Goal: Information Seeking & Learning: Learn about a topic

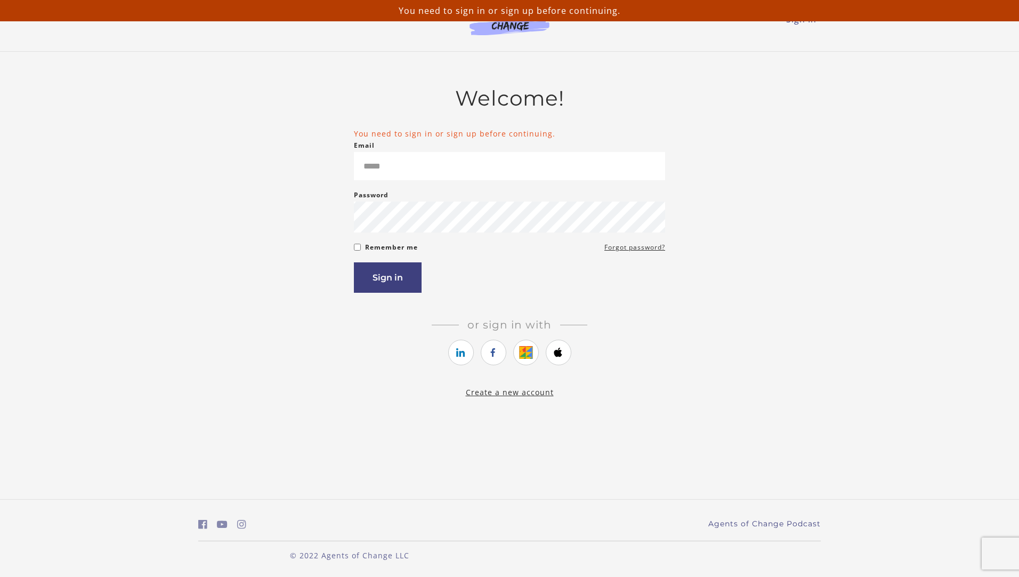
click at [192, 345] on div "Welcome! You need to sign in or sign up before continuing. Email Please enter a…" at bounding box center [510, 242] width 640 height 312
click at [492, 163] on input "Email" at bounding box center [509, 166] width 311 height 28
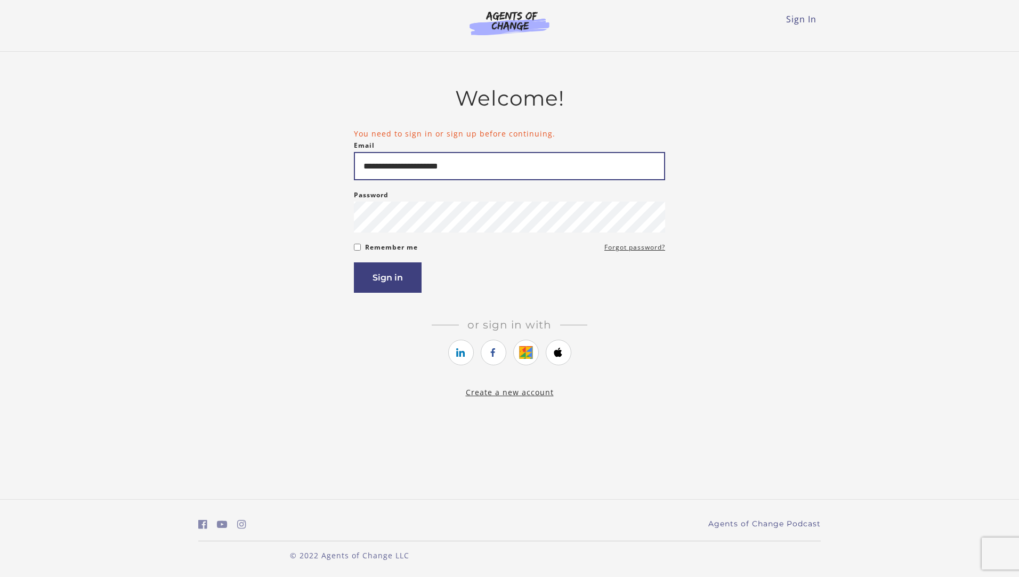
type input "**********"
click at [354, 262] on button "Sign in" at bounding box center [388, 277] width 68 height 30
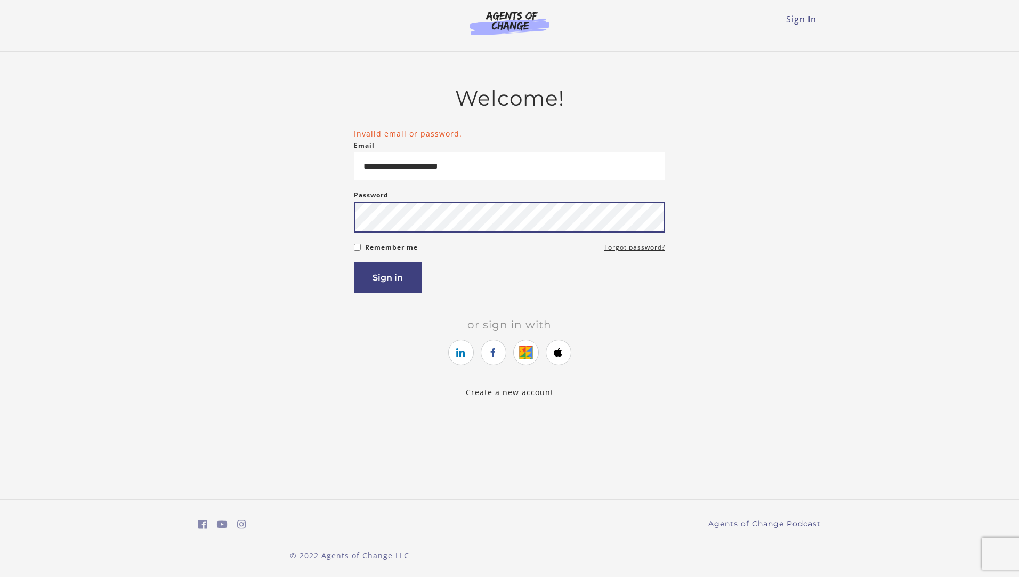
click at [354, 262] on button "Sign in" at bounding box center [388, 277] width 68 height 30
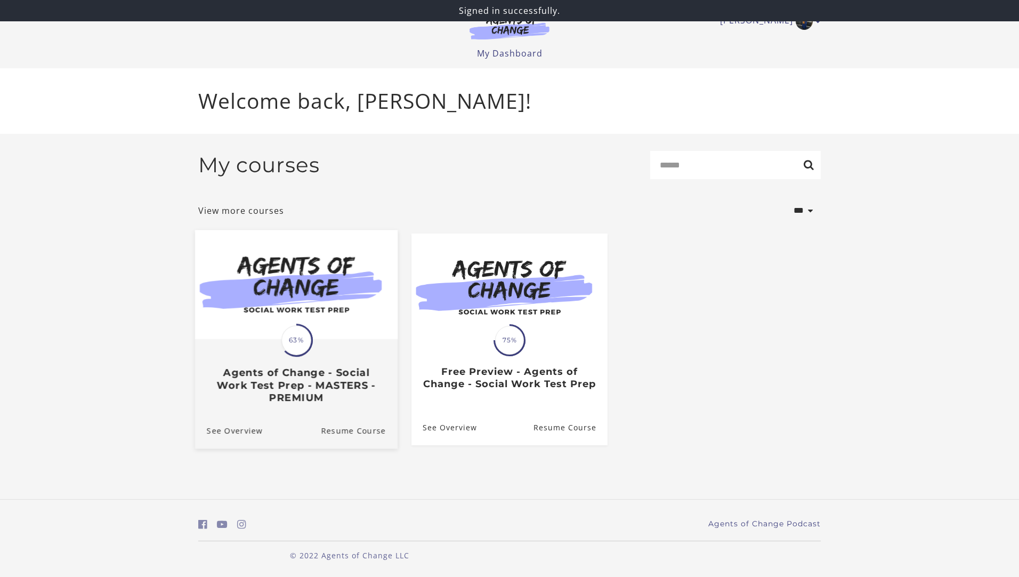
click at [317, 328] on img at bounding box center [296, 284] width 203 height 109
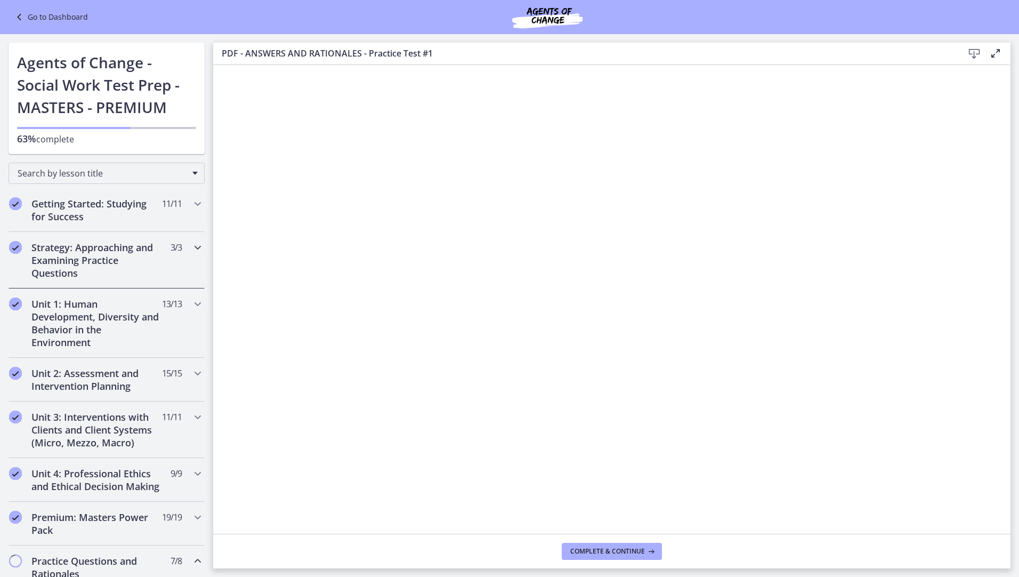
click at [191, 248] on icon "Chapters" at bounding box center [197, 247] width 13 height 13
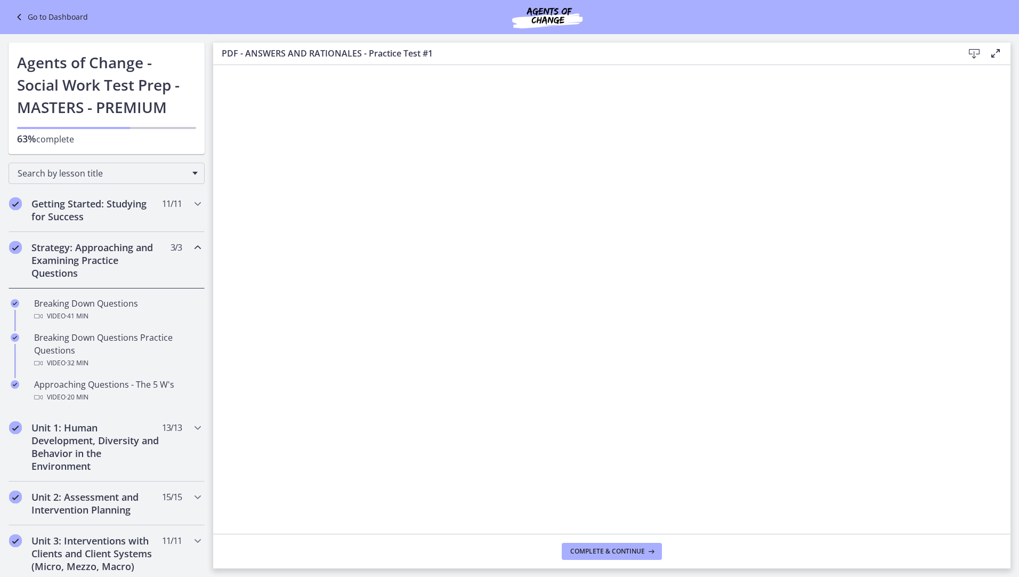
click at [191, 247] on icon "Chapters" at bounding box center [197, 247] width 13 height 13
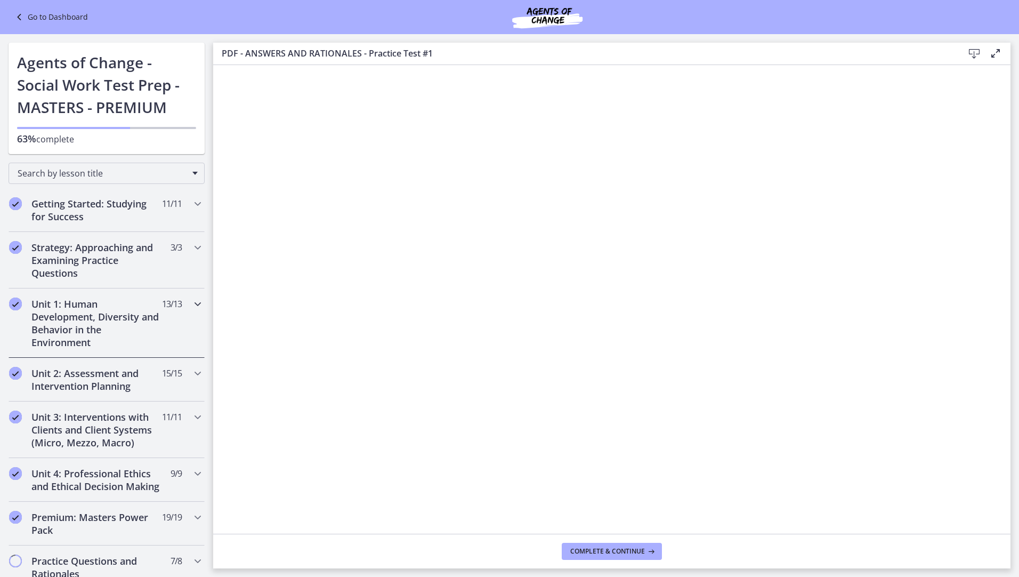
click at [191, 303] on icon "Chapters" at bounding box center [197, 304] width 13 height 13
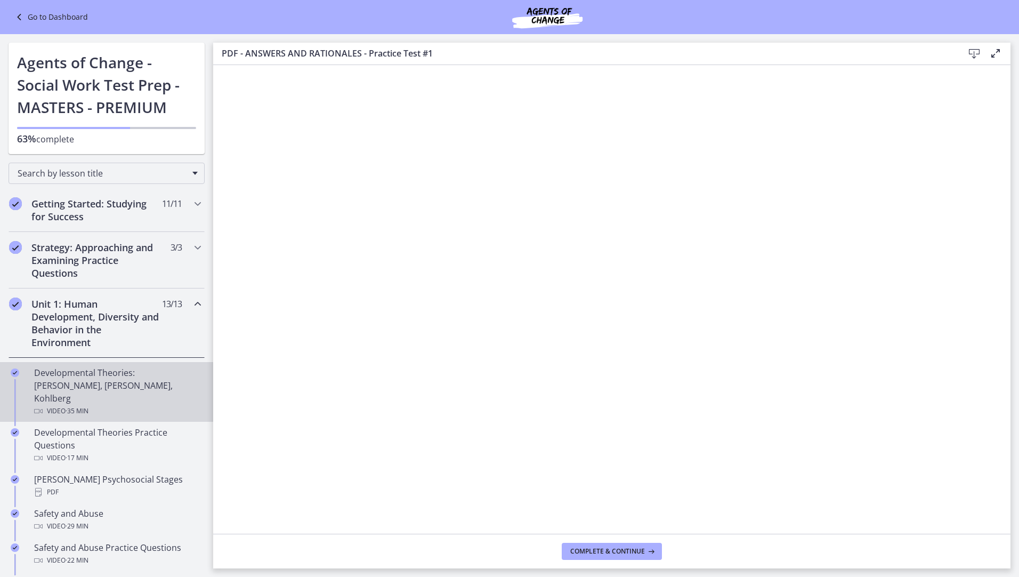
click at [147, 375] on div "Developmental Theories: [PERSON_NAME], [PERSON_NAME], Kohlberg Video · 35 min" at bounding box center [117, 391] width 166 height 51
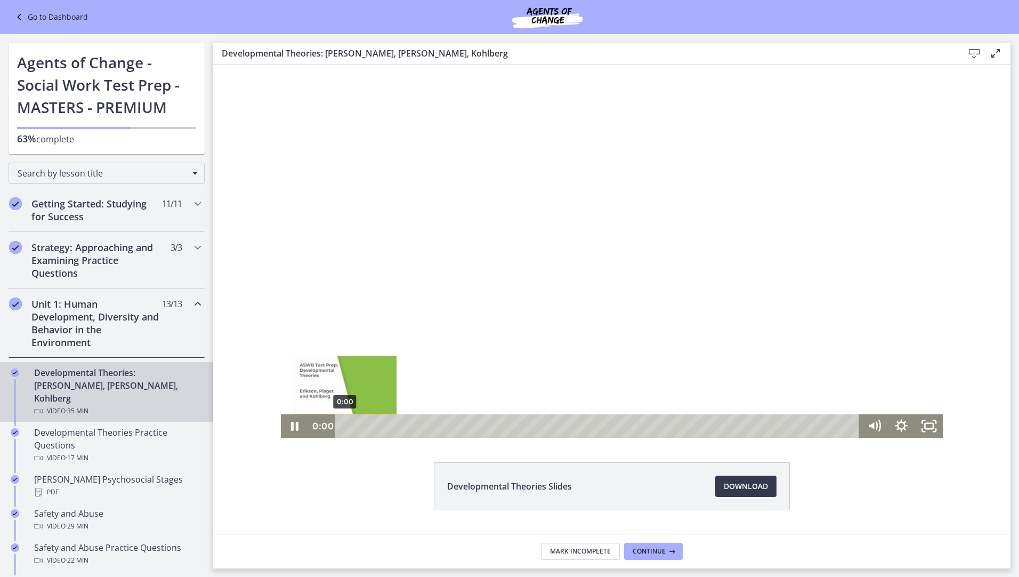
click at [345, 423] on div "0:00" at bounding box center [599, 425] width 509 height 23
click at [287, 420] on icon "Pause" at bounding box center [295, 425] width 28 height 23
click at [297, 431] on icon "Play Video" at bounding box center [295, 426] width 33 height 28
click at [287, 429] on icon "Pause" at bounding box center [295, 425] width 28 height 23
click at [282, 424] on icon "Play Video" at bounding box center [295, 426] width 33 height 28
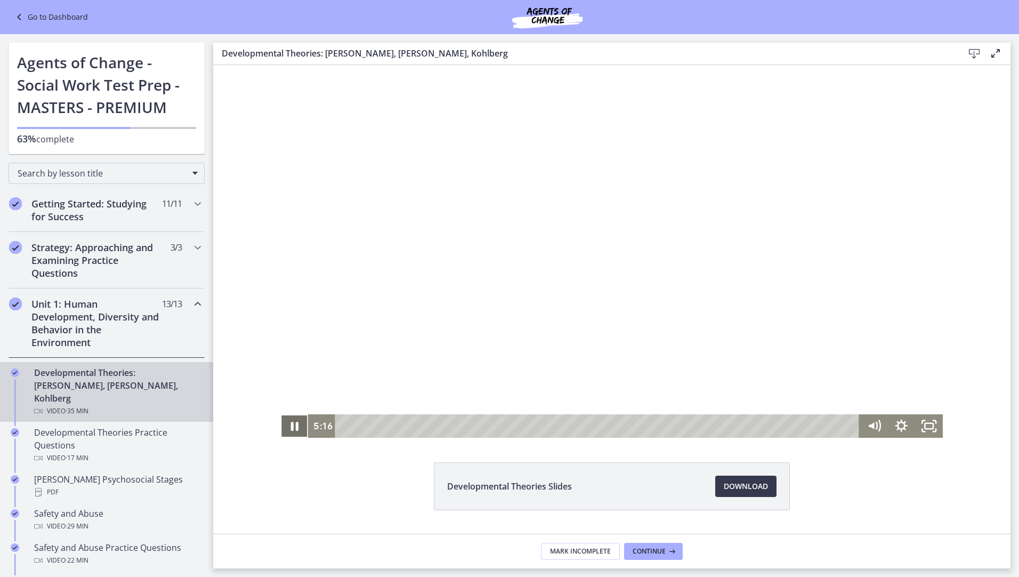
click at [292, 425] on icon "Pause" at bounding box center [295, 425] width 28 height 23
click at [298, 424] on icon "Play Video" at bounding box center [295, 426] width 33 height 28
click at [294, 425] on icon "Pause" at bounding box center [294, 426] width 7 height 9
click at [283, 429] on icon "Play Video" at bounding box center [295, 426] width 33 height 28
click at [295, 428] on icon "Pause" at bounding box center [295, 425] width 28 height 23
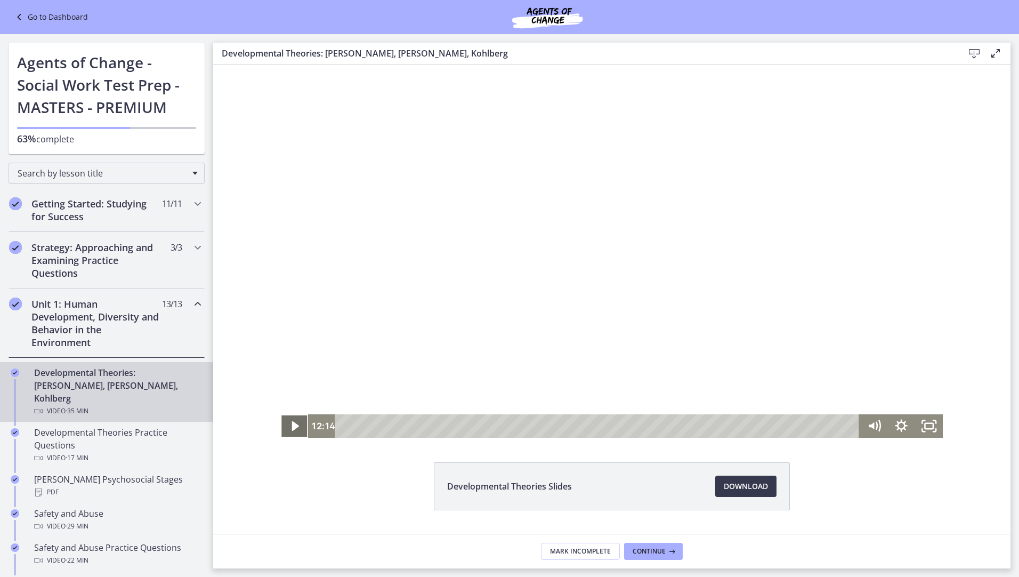
click at [293, 427] on icon "Play Video" at bounding box center [295, 426] width 7 height 10
click at [292, 428] on icon "Pause" at bounding box center [295, 425] width 28 height 23
click at [287, 425] on icon "Play Video" at bounding box center [296, 425] width 28 height 23
click at [292, 425] on icon "Pause" at bounding box center [295, 425] width 28 height 23
click at [294, 425] on icon "Play Video" at bounding box center [295, 426] width 7 height 10
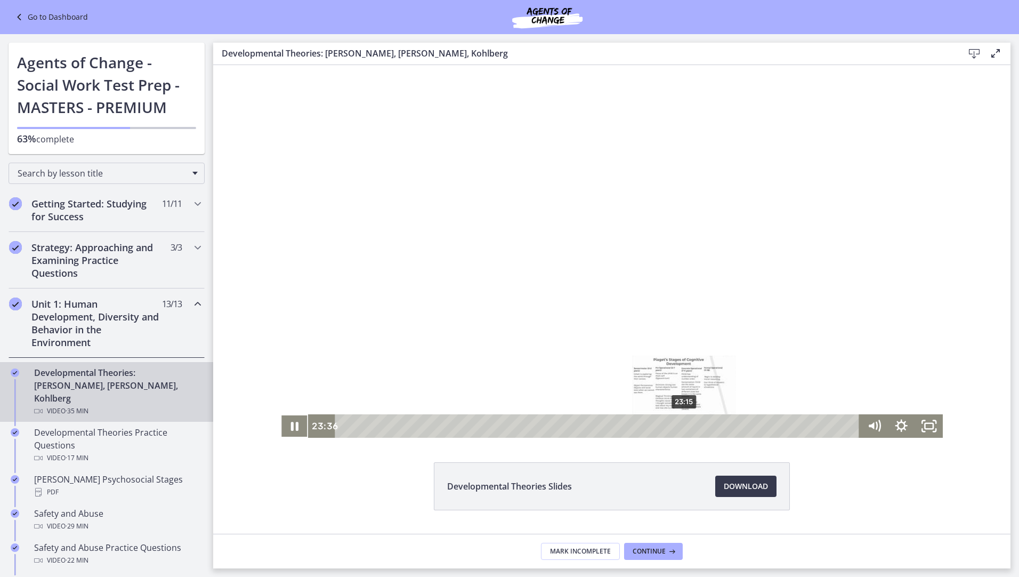
click at [685, 425] on div "Playbar" at bounding box center [688, 425] width 7 height 7
click at [677, 427] on div "Playbar" at bounding box center [679, 425] width 7 height 7
click at [672, 428] on div "22:38" at bounding box center [599, 425] width 509 height 23
click at [291, 423] on icon "Pause" at bounding box center [295, 425] width 28 height 23
click at [295, 425] on icon "Play Video" at bounding box center [296, 425] width 28 height 23
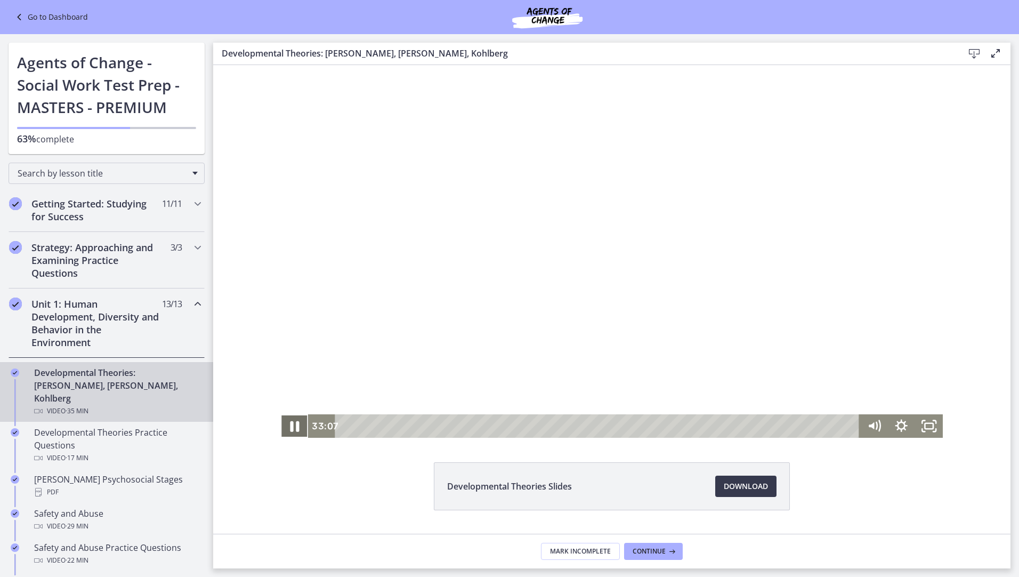
click at [283, 428] on icon "Pause" at bounding box center [294, 426] width 33 height 28
click at [292, 422] on icon "Play Video" at bounding box center [296, 426] width 9 height 12
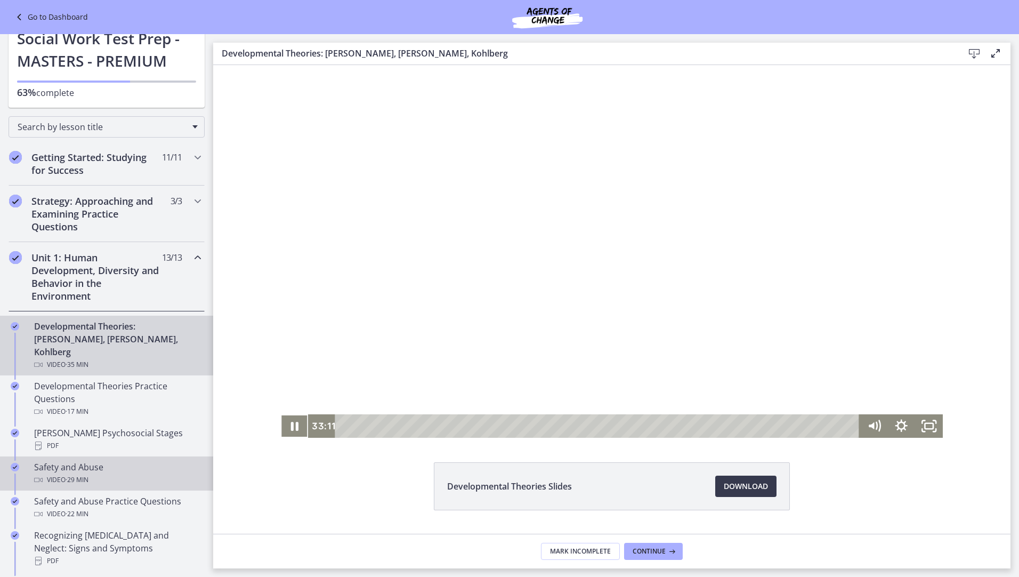
scroll to position [107, 0]
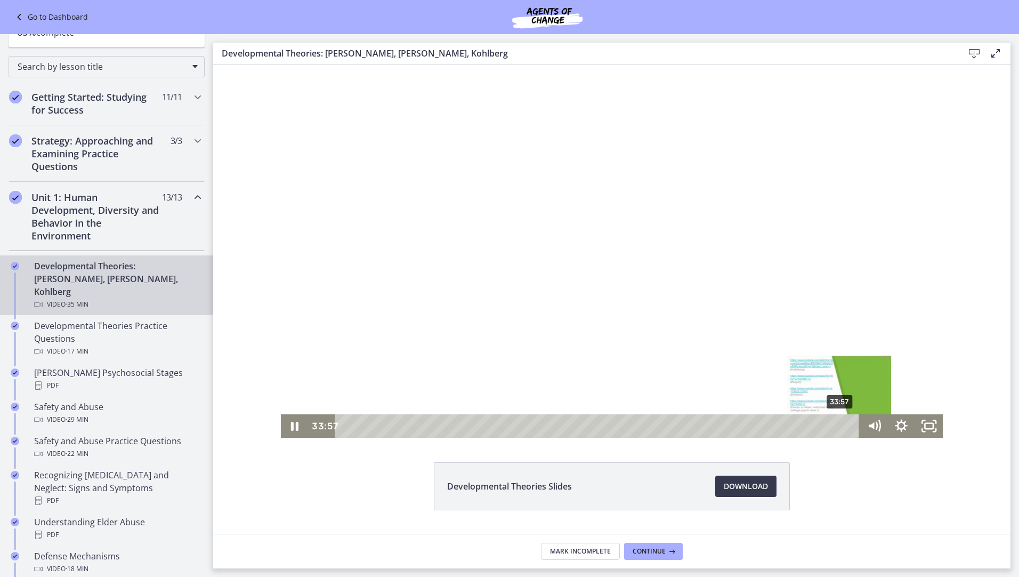
click at [837, 423] on div "33:57" at bounding box center [599, 425] width 509 height 23
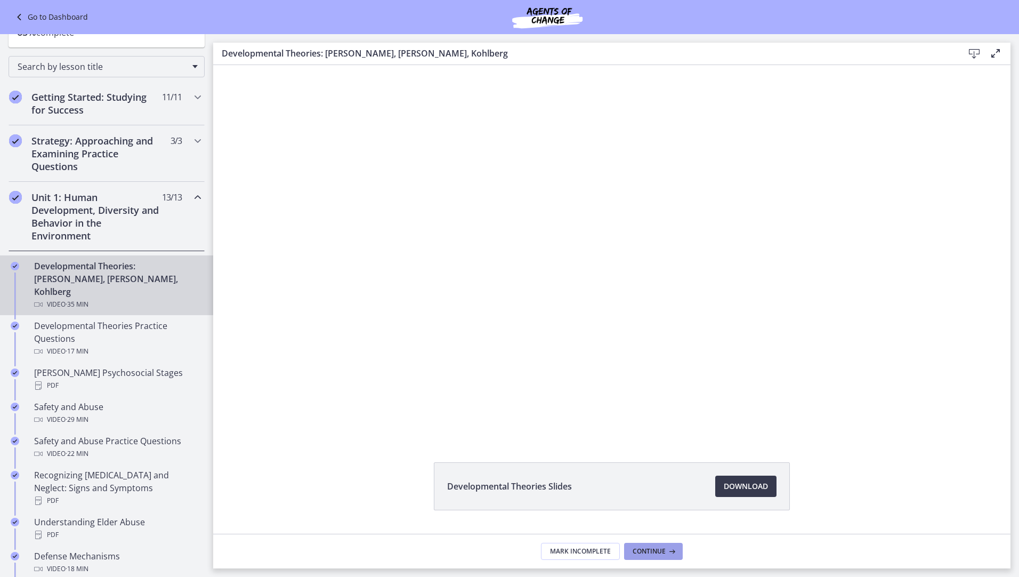
click at [658, 549] on span "Continue" at bounding box center [649, 551] width 33 height 9
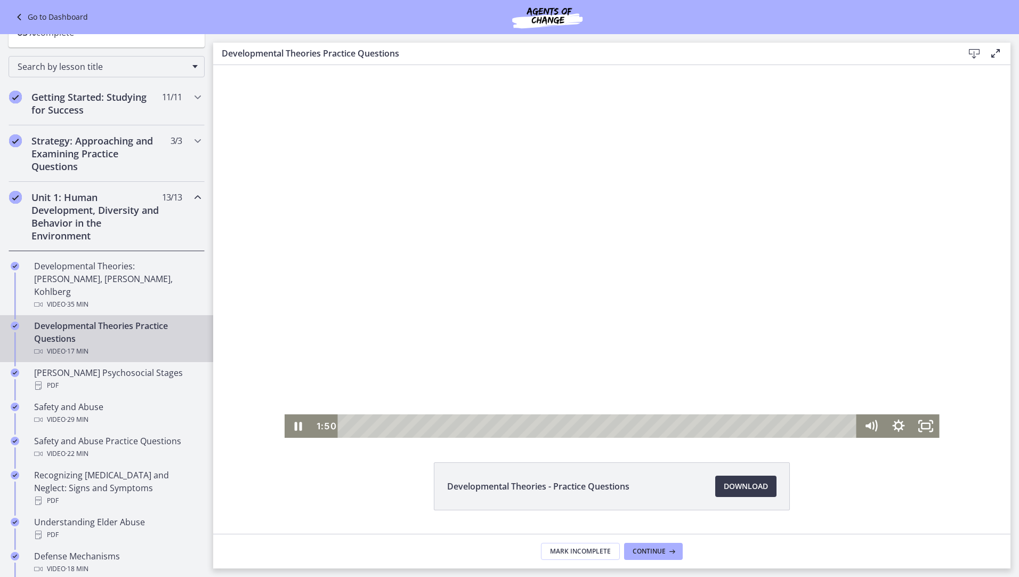
click at [312, 425] on div "1:50 5:53" at bounding box center [585, 425] width 546 height 23
click at [301, 424] on icon "Pause" at bounding box center [298, 426] width 33 height 28
click at [303, 425] on icon "Play Video" at bounding box center [298, 425] width 27 height 23
click at [294, 429] on icon "Pause" at bounding box center [298, 426] width 33 height 28
click at [296, 427] on icon "Play Video" at bounding box center [299, 426] width 7 height 10
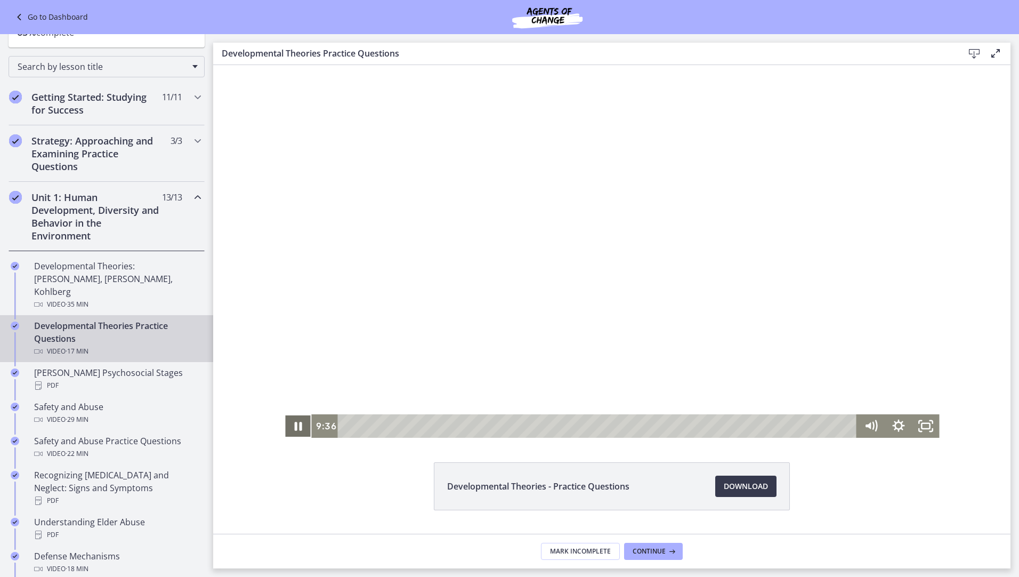
click at [298, 419] on icon "Pause" at bounding box center [297, 425] width 27 height 23
click at [302, 422] on icon "Play Video" at bounding box center [299, 426] width 33 height 28
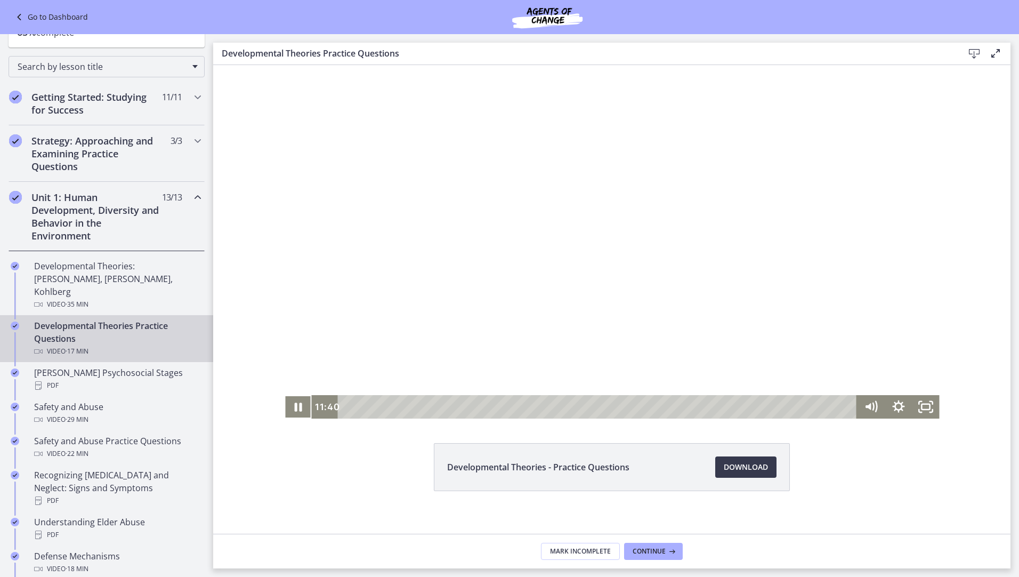
scroll to position [28, 0]
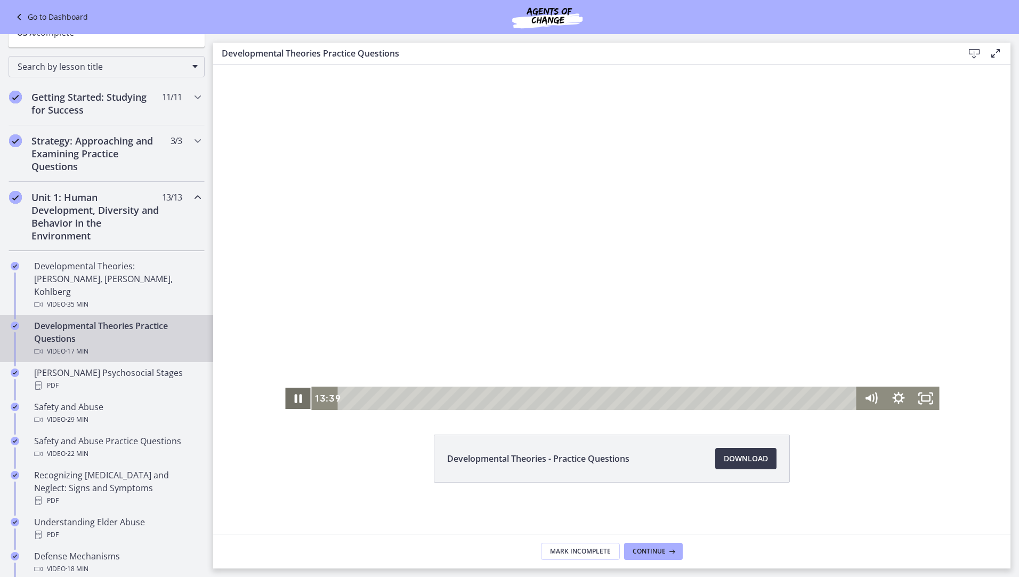
click at [288, 397] on icon "Pause" at bounding box center [297, 398] width 27 height 23
click at [298, 397] on icon "Play Video" at bounding box center [298, 398] width 27 height 23
click at [763, 398] on div "14:23" at bounding box center [599, 398] width 503 height 23
click at [769, 398] on div "14:36" at bounding box center [599, 398] width 503 height 23
click at [777, 399] on div "14:51" at bounding box center [599, 398] width 503 height 23
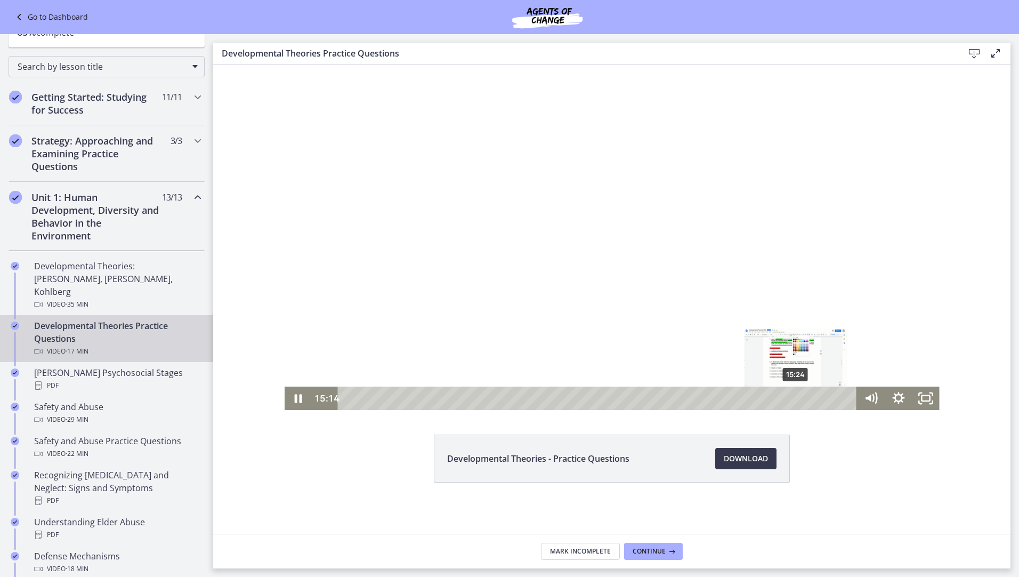
click at [793, 398] on div "15:24" at bounding box center [599, 398] width 503 height 23
click at [296, 400] on icon "Pause" at bounding box center [298, 398] width 33 height 28
click at [288, 407] on icon "Play Video" at bounding box center [299, 398] width 33 height 28
click at [817, 401] on div "16:14" at bounding box center [599, 398] width 503 height 23
click at [825, 400] on div "16:30" at bounding box center [599, 398] width 503 height 23
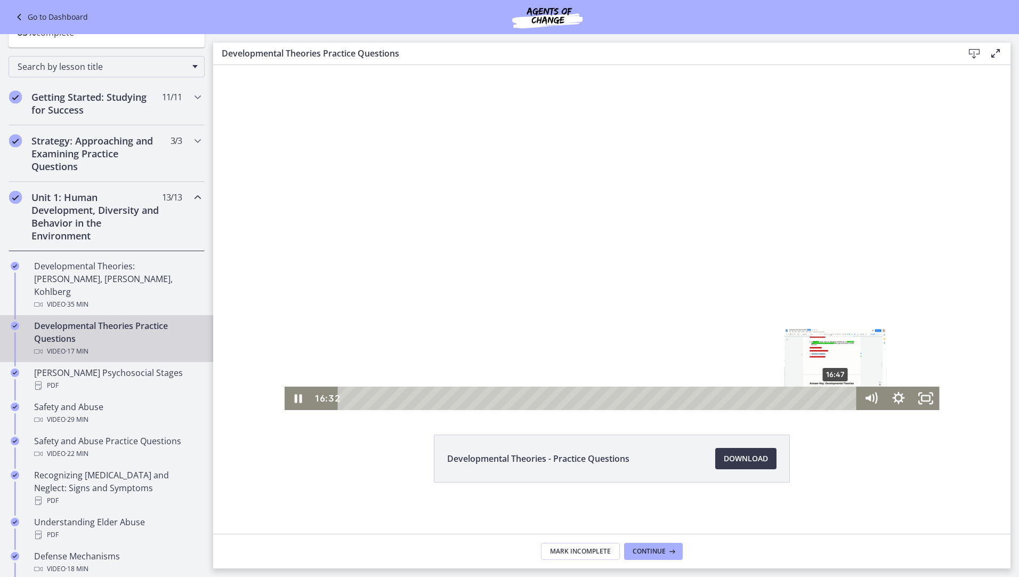
click at [833, 397] on div "16:47" at bounding box center [599, 398] width 503 height 23
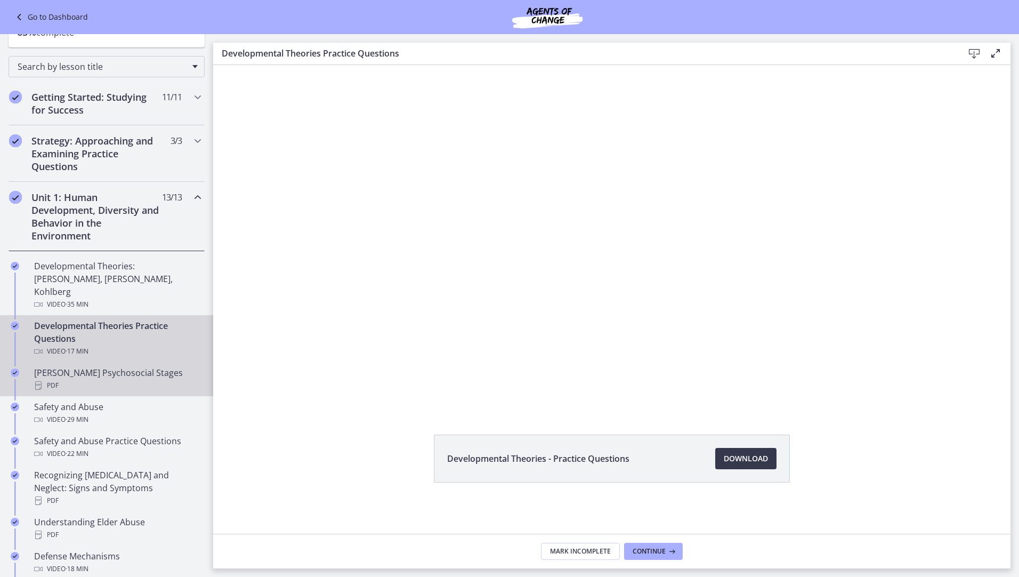
click at [82, 379] on div "PDF" at bounding box center [117, 385] width 166 height 13
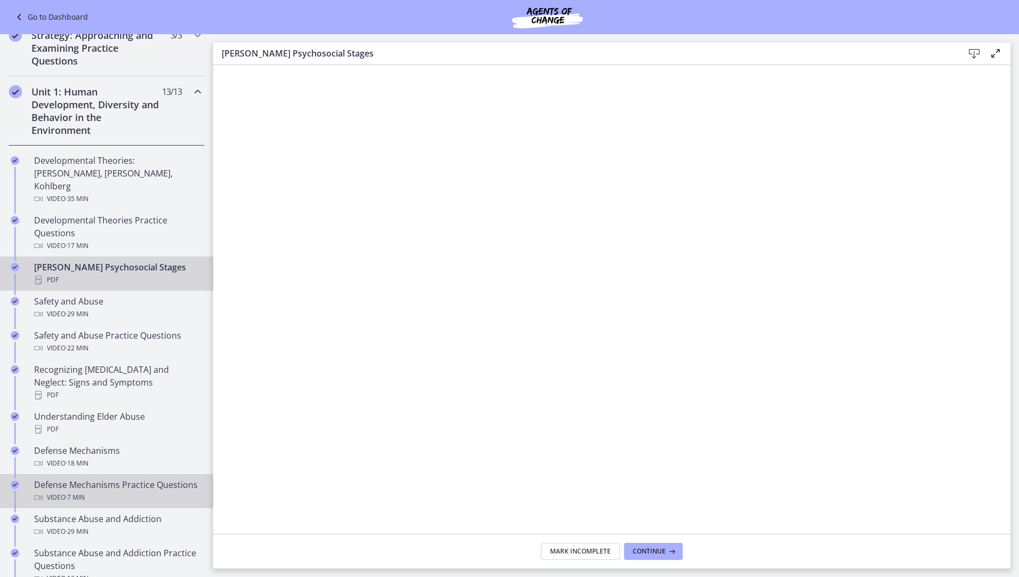
scroll to position [213, 0]
